Goal: Information Seeking & Learning: Learn about a topic

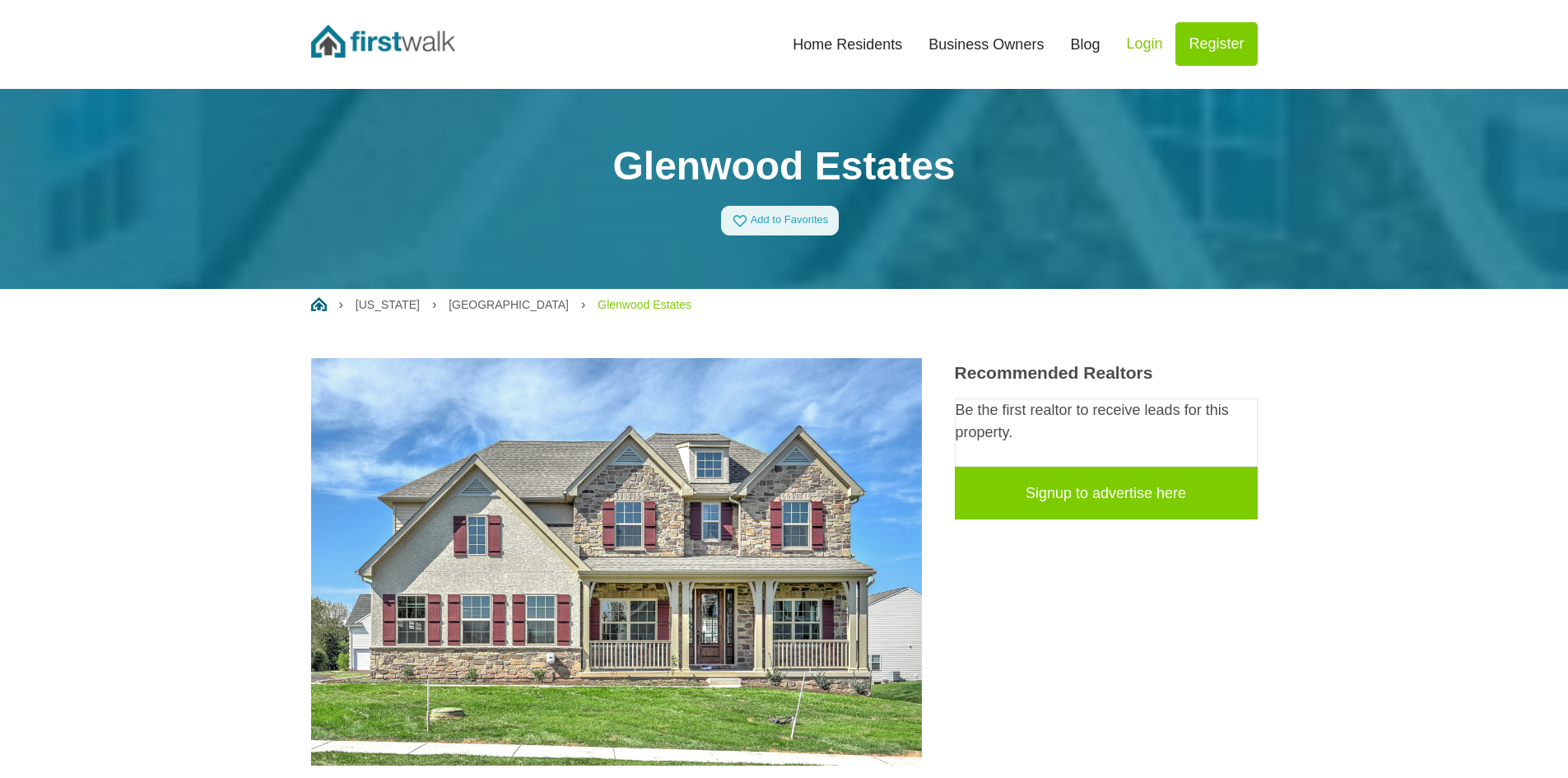
click at [855, 46] on link "Home Residents" at bounding box center [847, 44] width 136 height 36
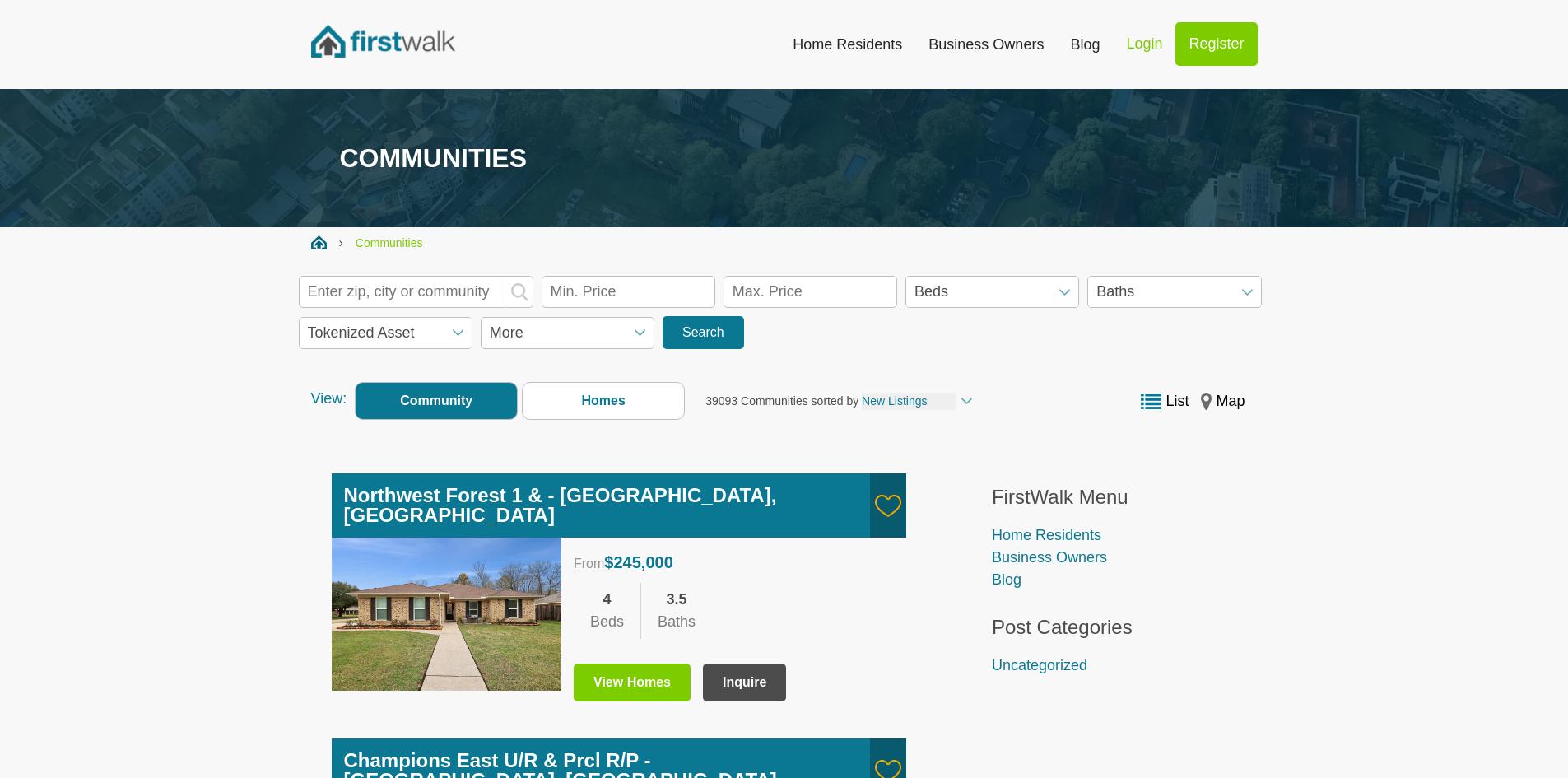
click at [428, 291] on input "text" at bounding box center [416, 292] width 235 height 32
type input "19518"
click at [676, 328] on button "Search" at bounding box center [704, 332] width 81 height 33
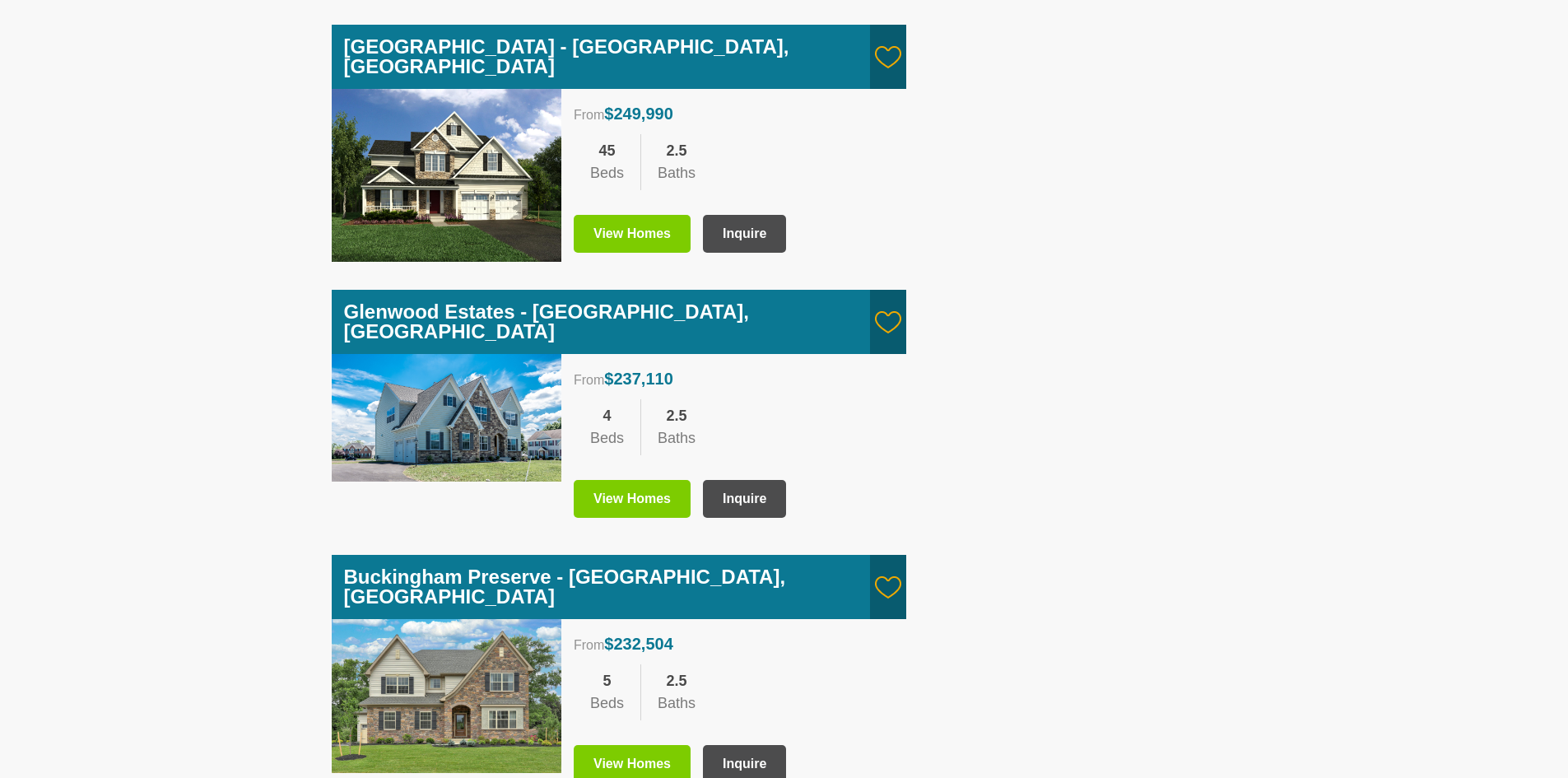
scroll to position [741, 0]
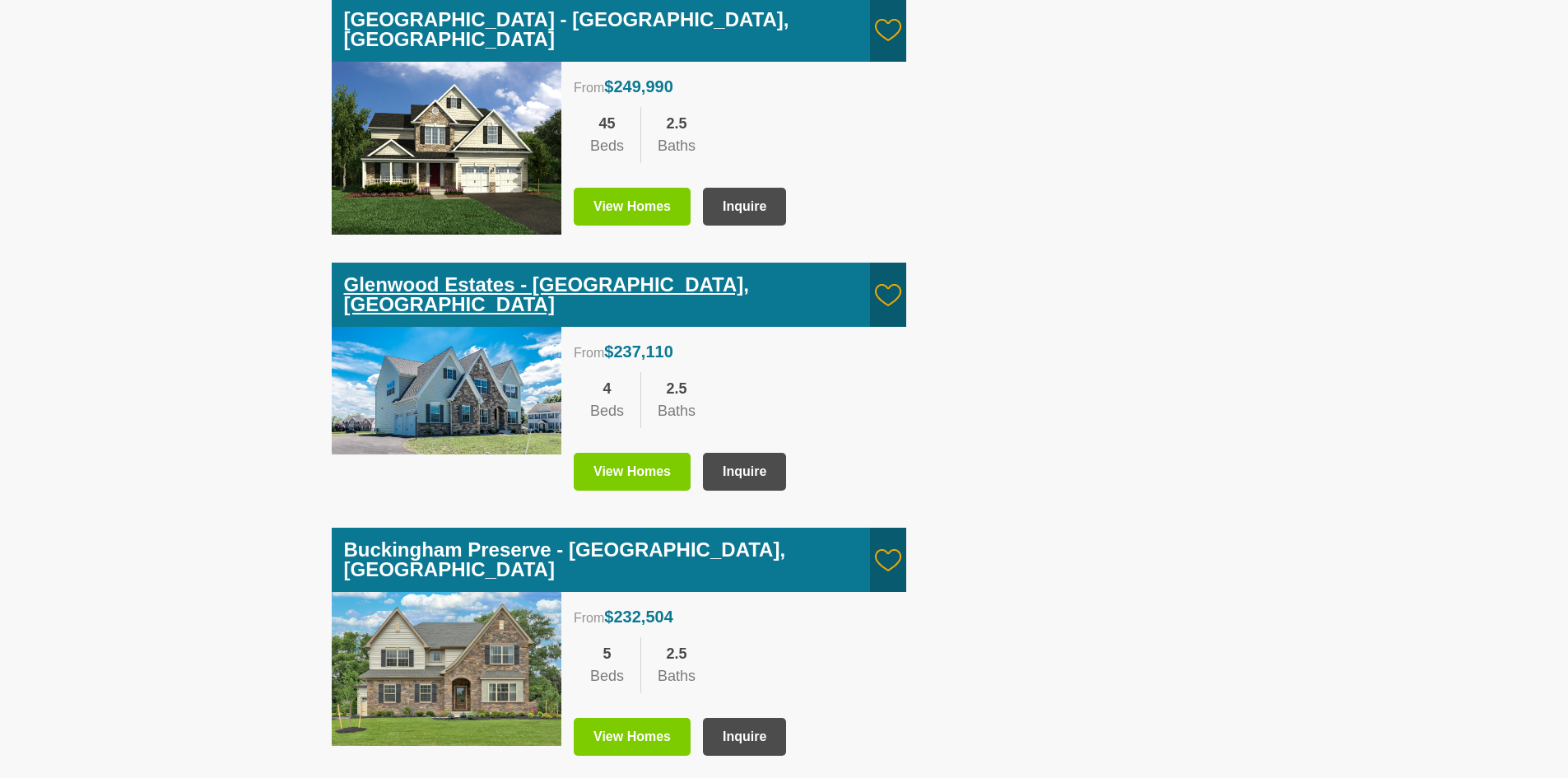
click at [500, 273] on link "Glenwood Estates - Douglassville, PA" at bounding box center [546, 295] width 405 height 42
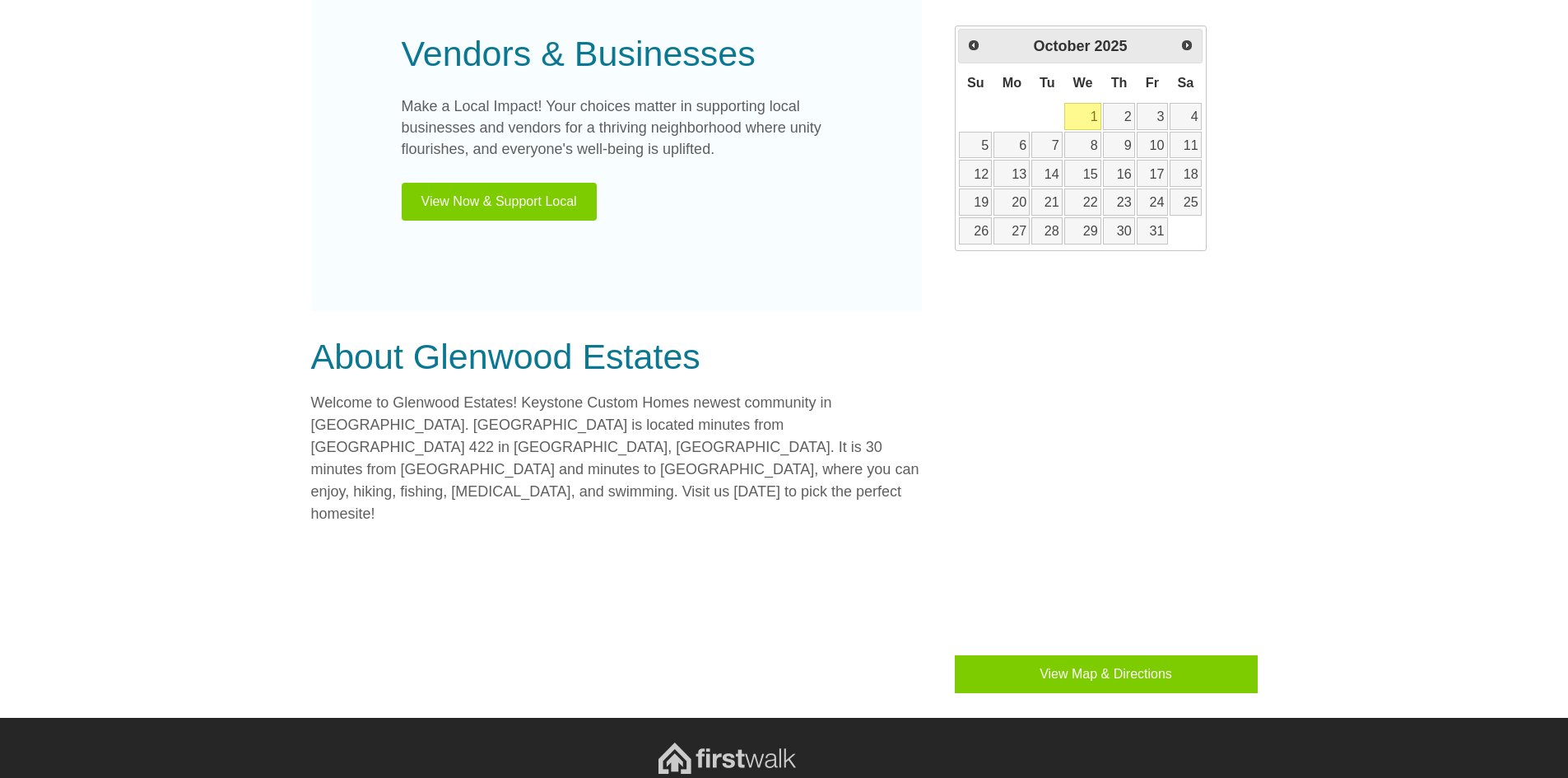
scroll to position [988, 0]
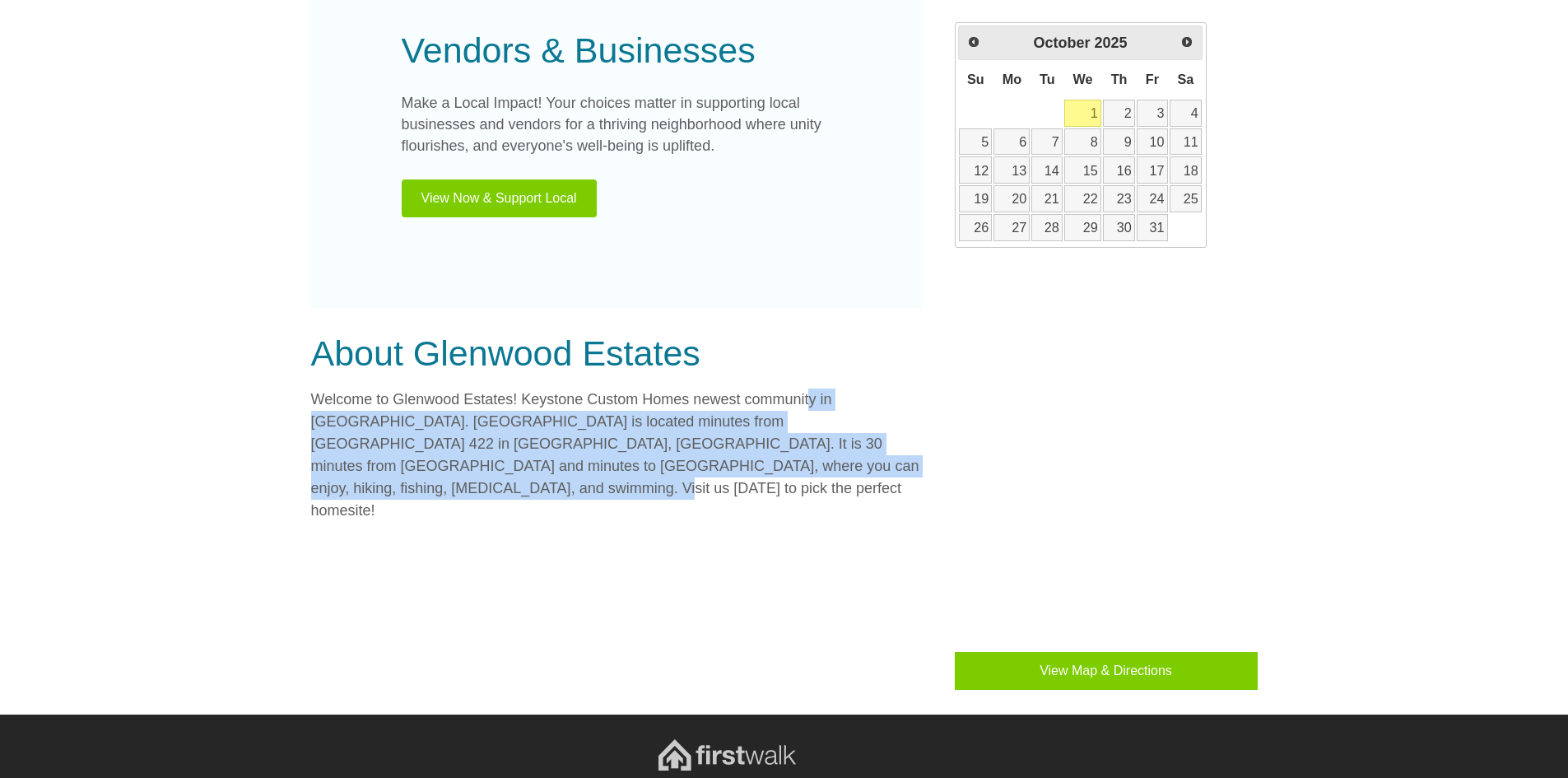
drag, startPoint x: 843, startPoint y: 456, endPoint x: 807, endPoint y: 380, distance: 84.1
click at [807, 380] on div "About Glenwood Estates Welcome to Glenwood Estates! Keystone Custom Homes newes…" at bounding box center [616, 427] width 611 height 190
click at [848, 450] on p "Welcome to Glenwood Estates! Keystone Custom Homes newest community in [GEOGRAP…" at bounding box center [616, 455] width 611 height 133
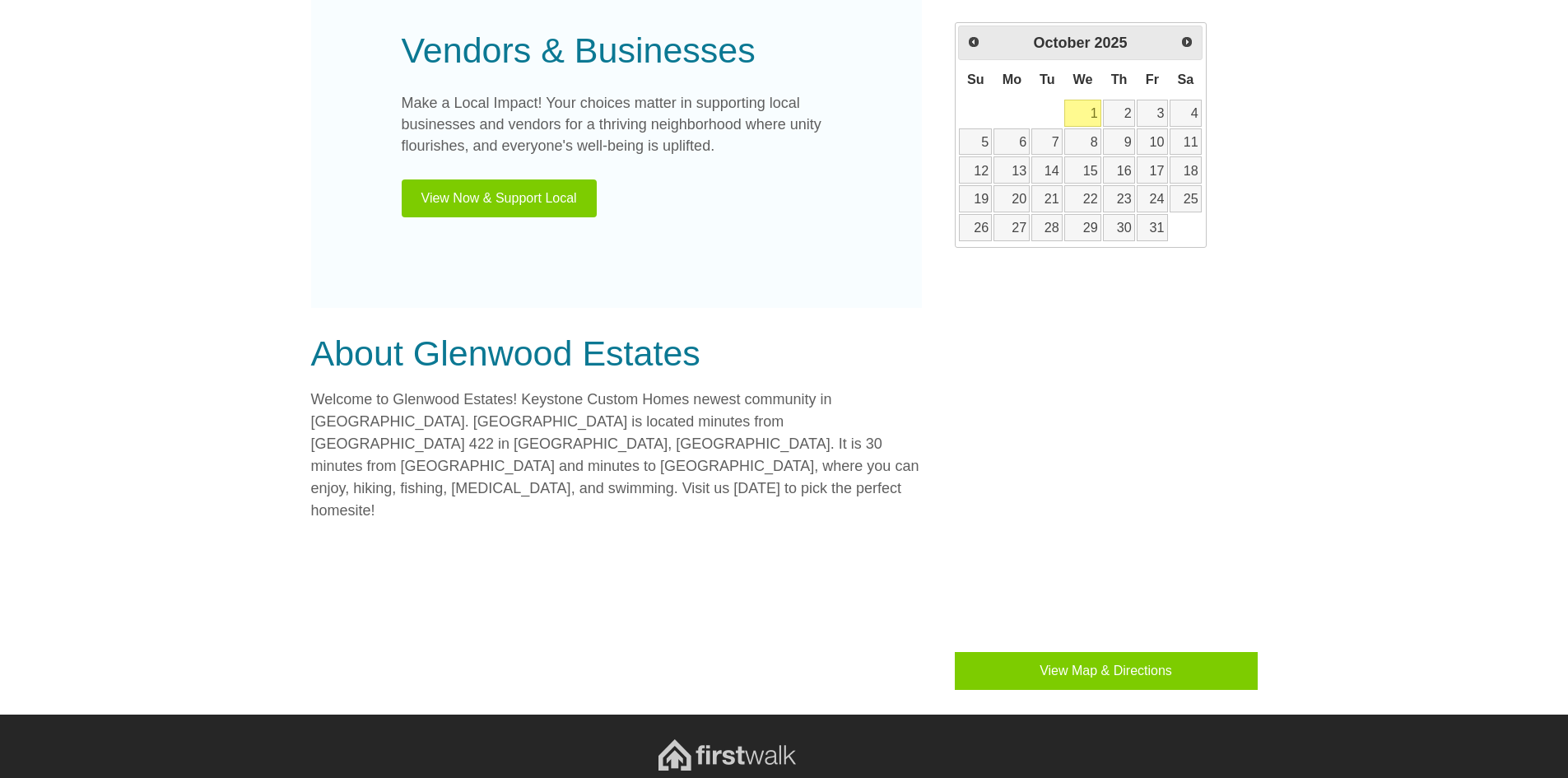
drag, startPoint x: 864, startPoint y: 471, endPoint x: 856, endPoint y: 413, distance: 58.5
click at [856, 421] on p "Welcome to Glenwood Estates! Keystone Custom Homes newest community in [GEOGRAP…" at bounding box center [616, 455] width 611 height 133
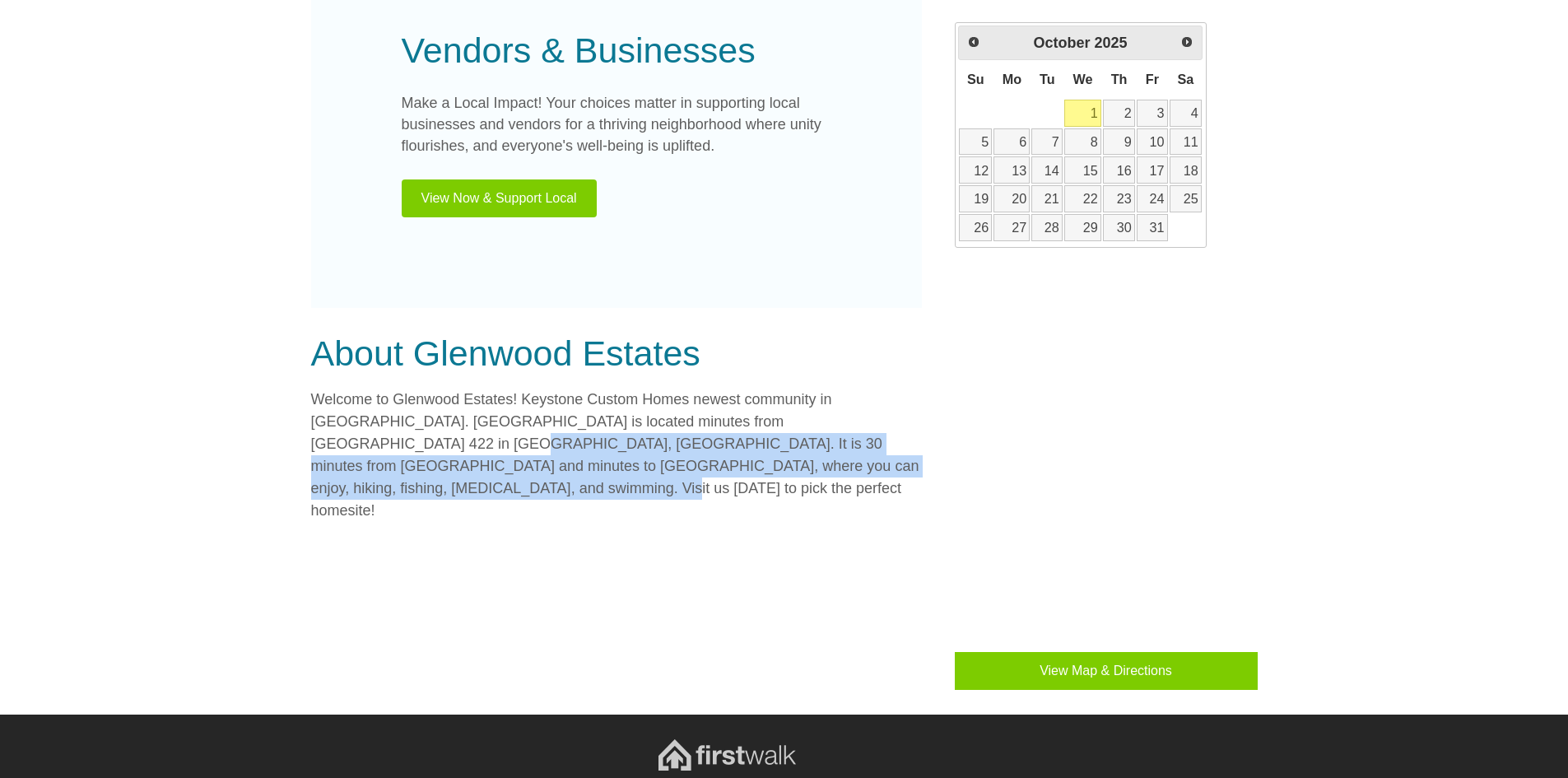
click at [856, 459] on p "Welcome to Glenwood Estates! Keystone Custom Homes newest community in [GEOGRAP…" at bounding box center [616, 455] width 611 height 133
drag, startPoint x: 861, startPoint y: 472, endPoint x: 870, endPoint y: 430, distance: 43.0
click at [870, 430] on p "Welcome to Glenwood Estates! Keystone Custom Homes newest community in [GEOGRAP…" at bounding box center [616, 455] width 611 height 133
click at [847, 497] on div "About Glenwood Estates Welcome to Glenwood Estates! Keystone Custom Homes newes…" at bounding box center [633, 511] width 644 height 357
click at [842, 451] on p "Welcome to Glenwood Estates! Keystone Custom Homes newest community in [GEOGRAP…" at bounding box center [616, 455] width 611 height 133
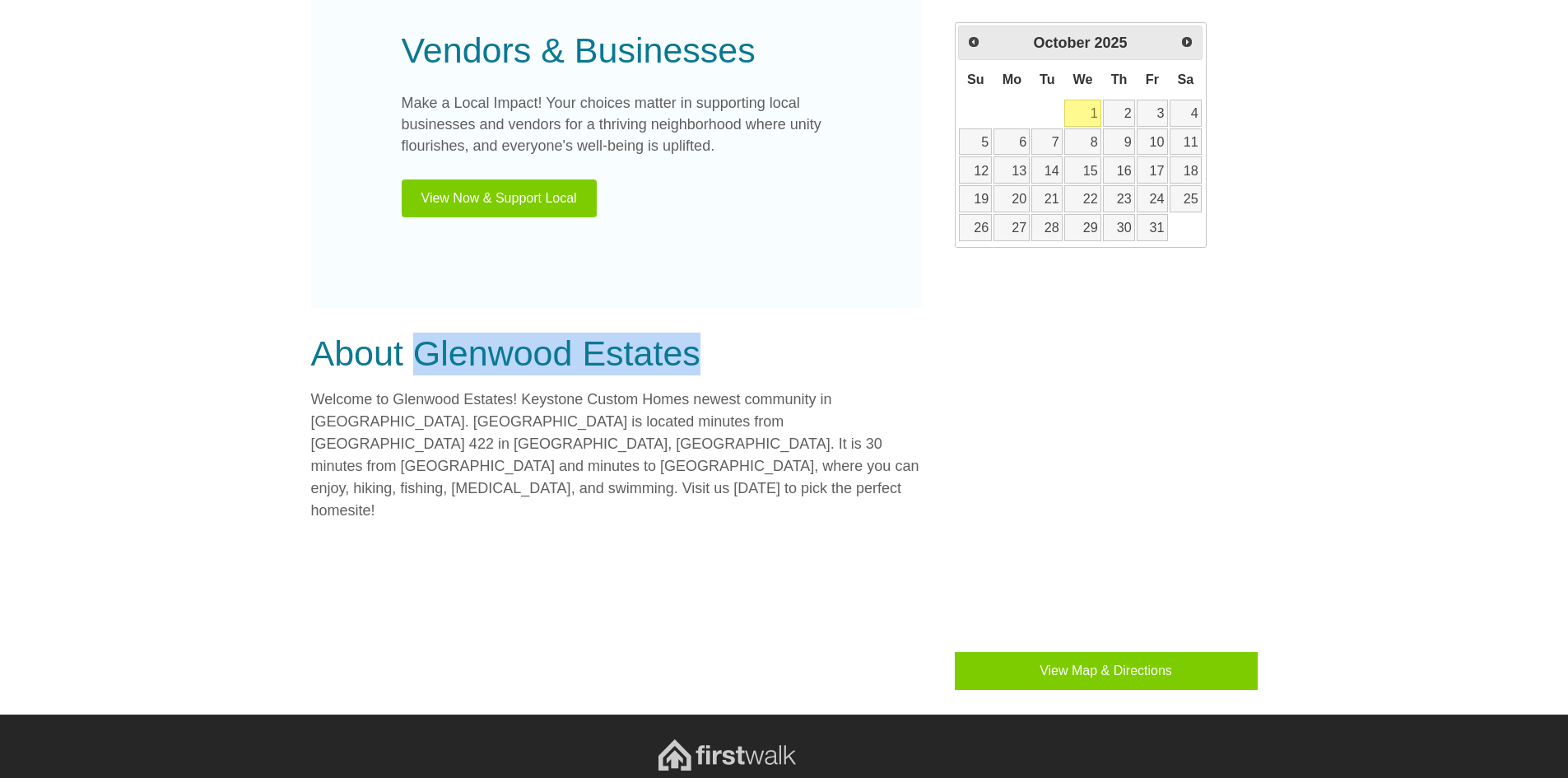
drag, startPoint x: 415, startPoint y: 350, endPoint x: 700, endPoint y: 353, distance: 285.0
click at [700, 353] on h3 "About Glenwood Estates" at bounding box center [616, 354] width 611 height 43
